Goal: Task Accomplishment & Management: Complete application form

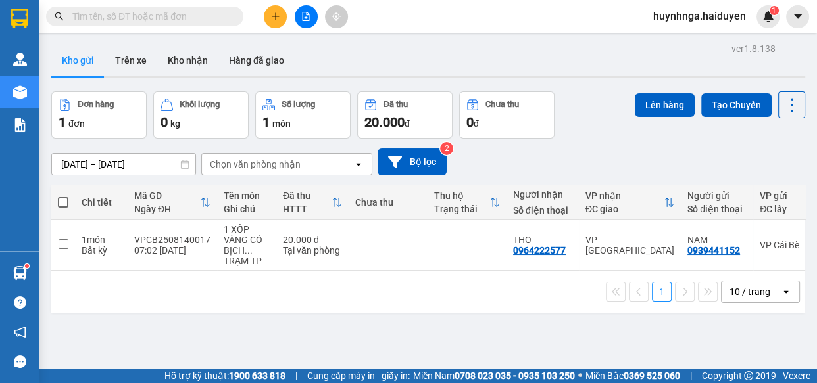
click at [208, 12] on input "text" at bounding box center [149, 16] width 155 height 14
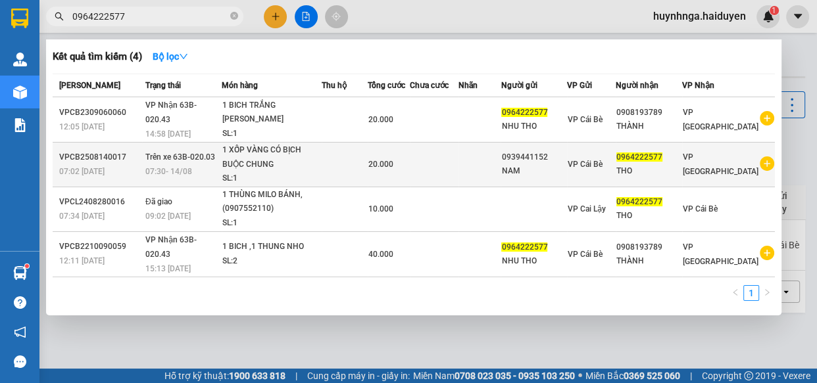
type input "0964222577"
click at [344, 164] on td at bounding box center [345, 165] width 46 height 45
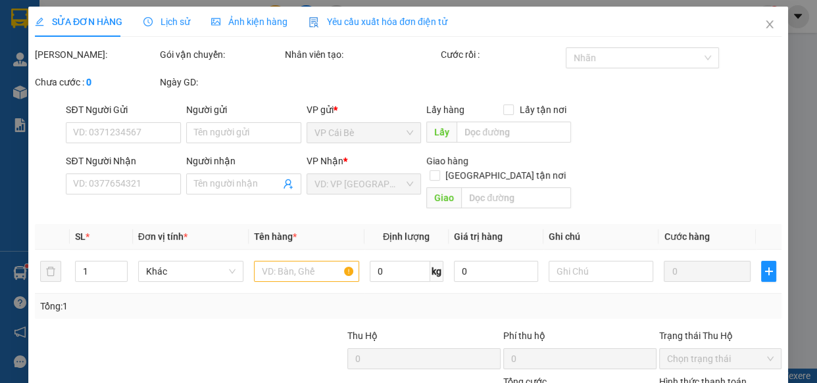
type input "0939441152"
type input "NAM"
type input "0964222577"
type input "THO"
type input "20.000"
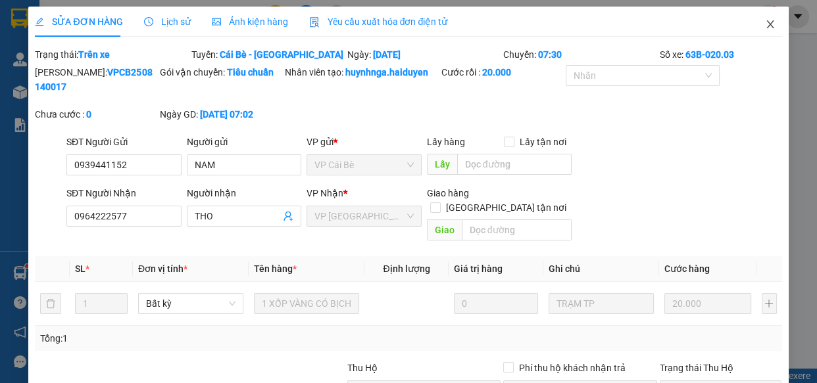
click at [766, 26] on icon "close" at bounding box center [769, 24] width 7 height 8
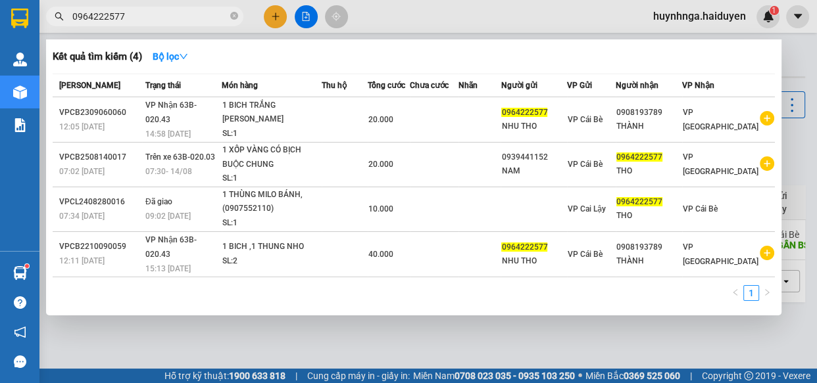
click at [182, 14] on input "0964222577" at bounding box center [149, 16] width 155 height 14
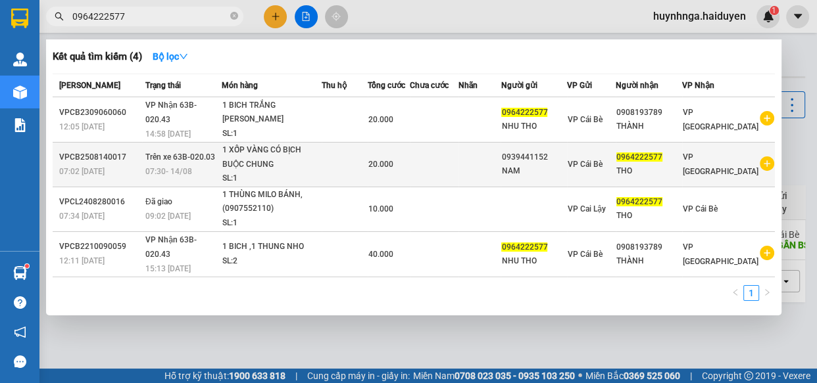
click at [497, 178] on td at bounding box center [479, 165] width 42 height 45
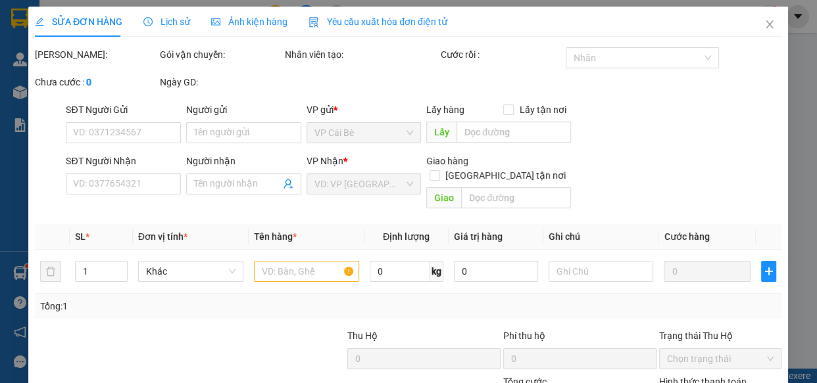
type input "0939441152"
type input "NAM"
type input "0964222577"
type input "THO"
type input "20.000"
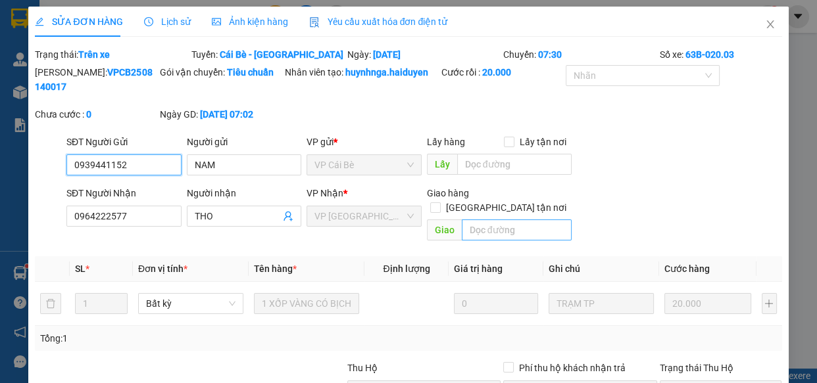
scroll to position [59, 0]
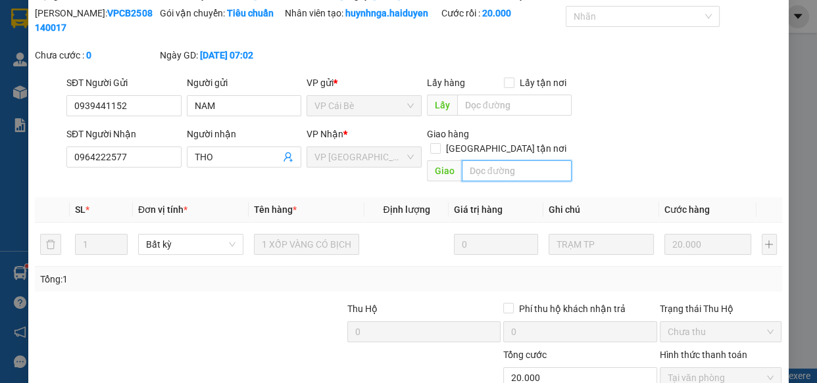
click at [489, 160] on input "text" at bounding box center [517, 170] width 110 height 21
click at [483, 160] on input "text" at bounding box center [517, 170] width 110 height 21
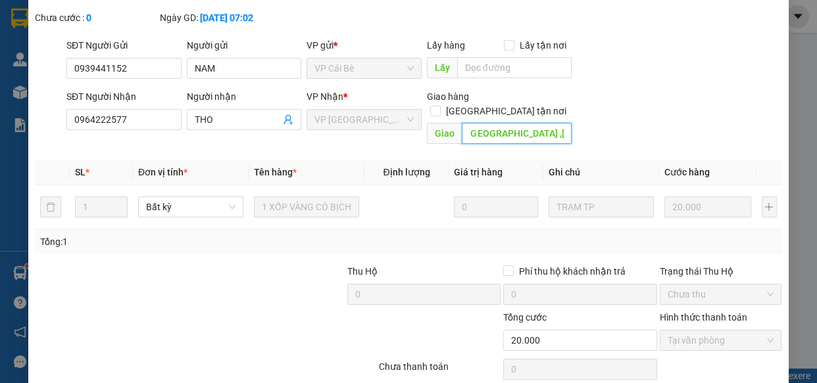
scroll to position [137, 0]
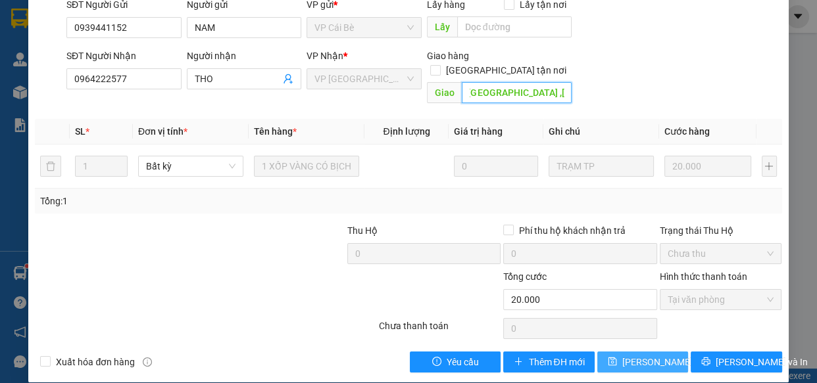
type input "50 đg t4b ,p tây thạnh ,q tân phú"
click at [638, 355] on span "Lưu thay đổi" at bounding box center [674, 362] width 105 height 14
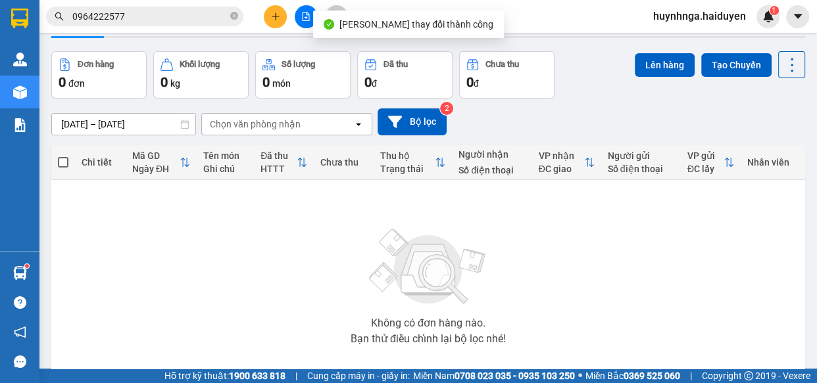
scroll to position [59, 0]
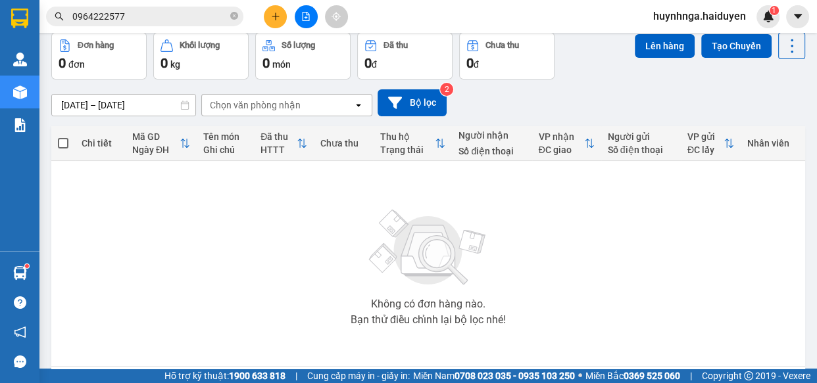
click at [181, 12] on input "0964222577" at bounding box center [149, 16] width 155 height 14
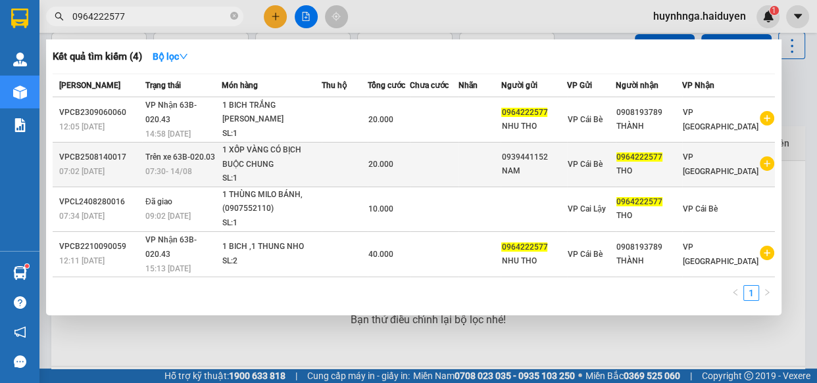
click at [448, 164] on td at bounding box center [434, 165] width 49 height 45
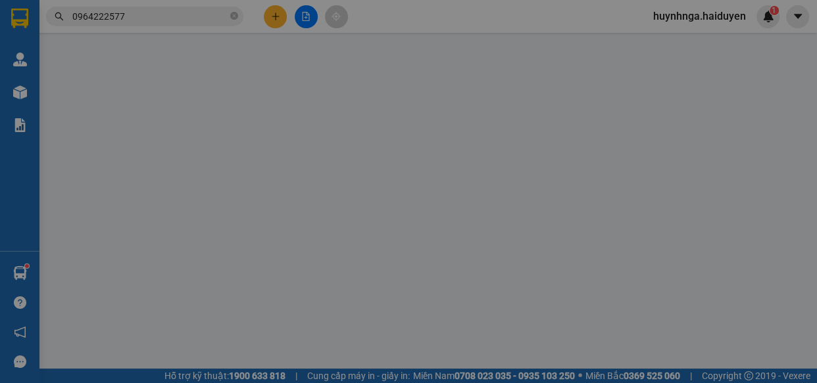
type input "0939441152"
type input "NAM"
type input "0964222577"
type input "THO"
type input "50 đg t4b ,p tây thạnh ,q tân phú"
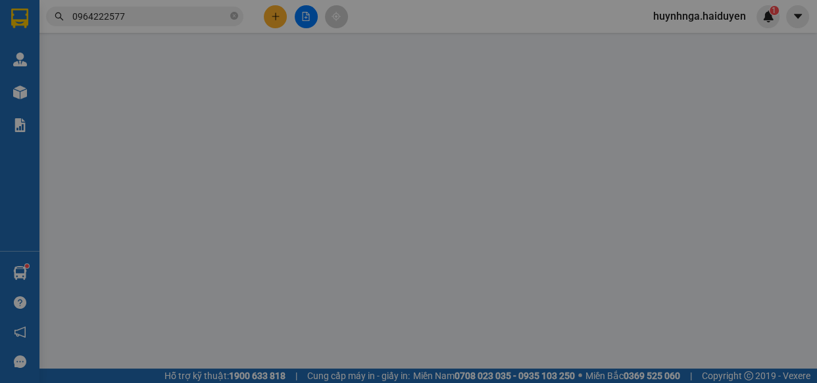
type input "20.000"
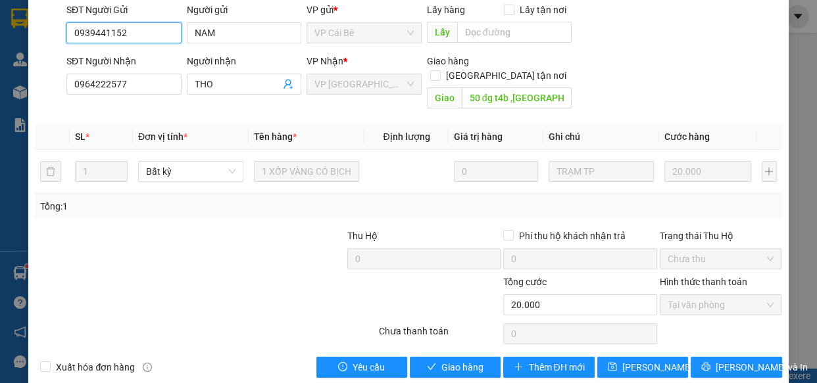
scroll to position [137, 0]
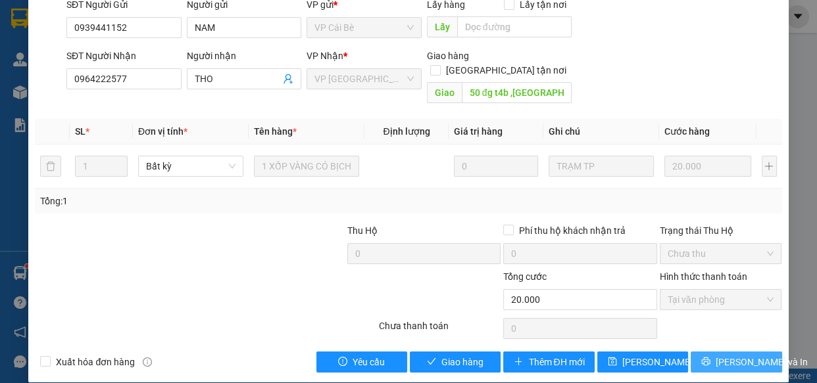
click at [714, 352] on button "Lưu và In" at bounding box center [736, 362] width 91 height 21
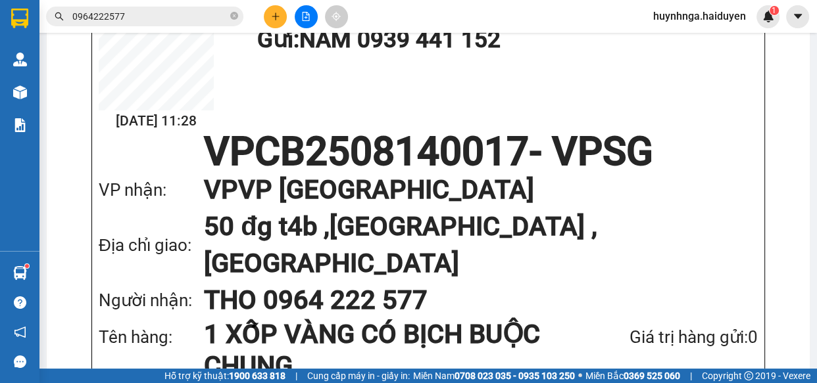
scroll to position [179, 0]
